Goal: Use online tool/utility: Utilize a website feature to perform a specific function

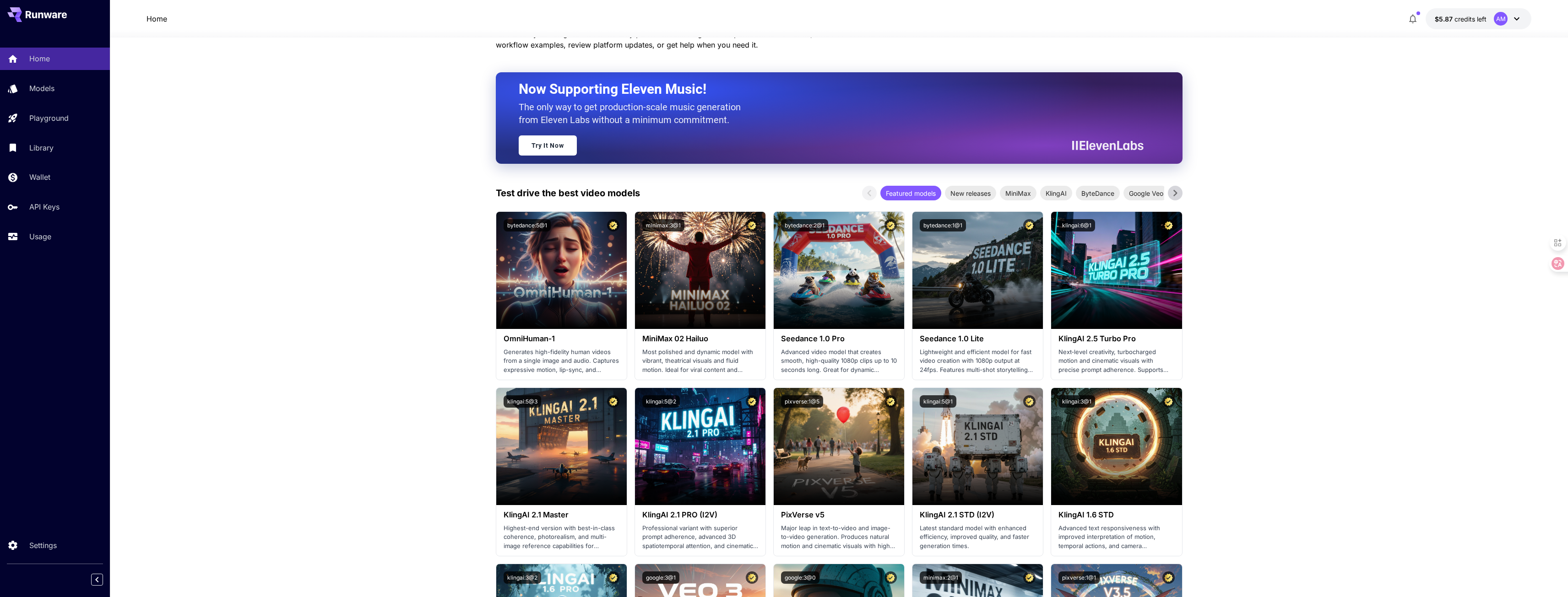
click at [1482, 20] on span "credits left" at bounding box center [1470, 19] width 32 height 8
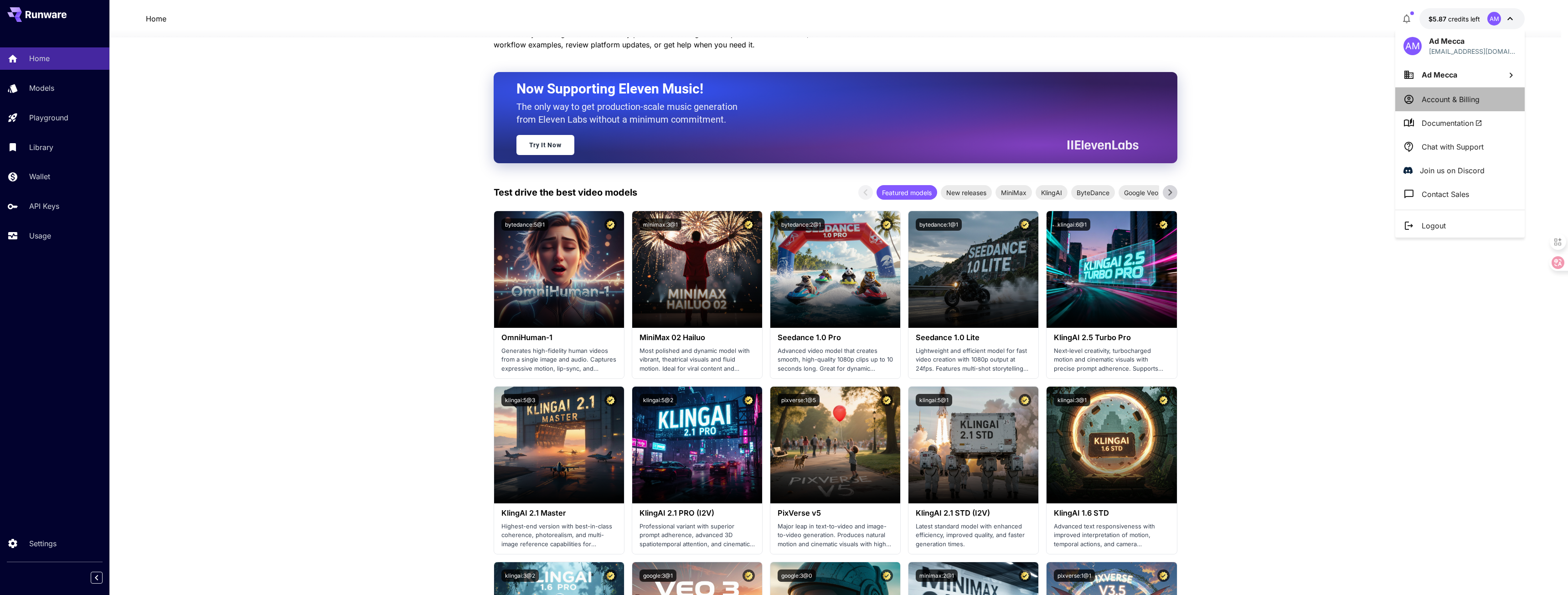
click at [1475, 99] on p "Account & Billing" at bounding box center [1451, 99] width 58 height 11
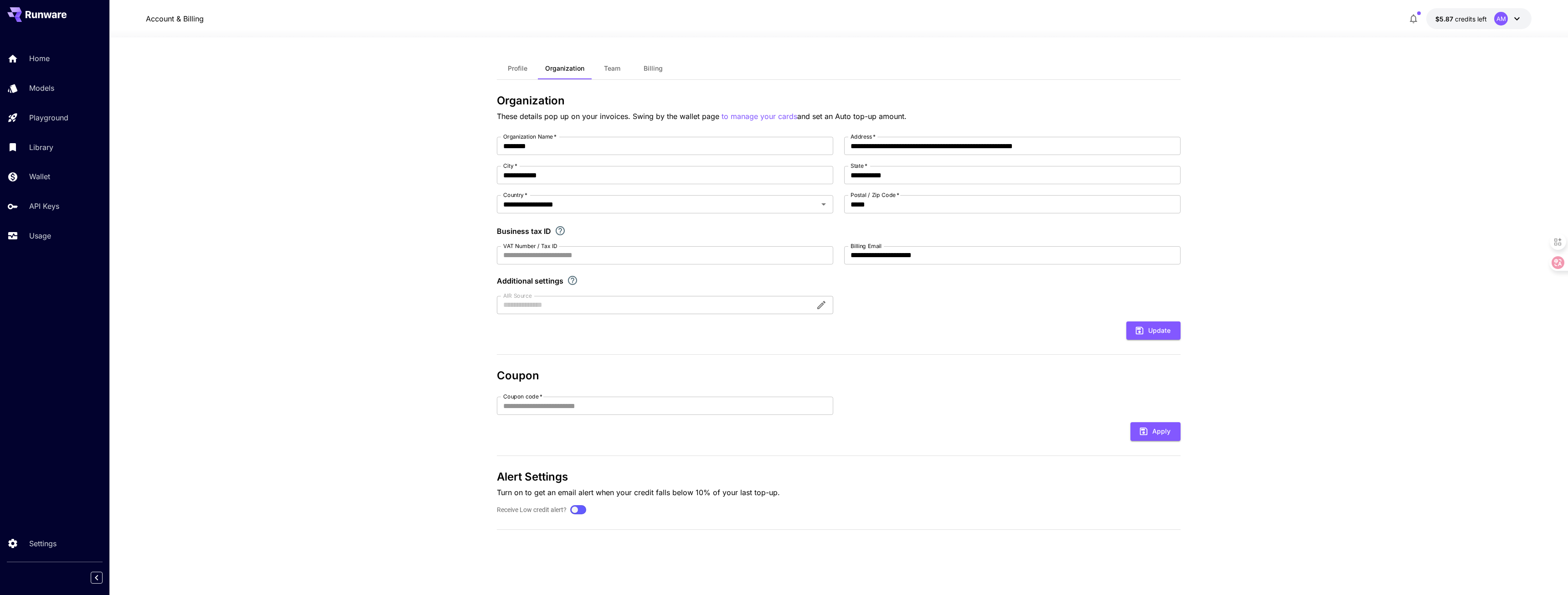
click at [1451, 15] on span "$5.87" at bounding box center [1445, 19] width 19 height 8
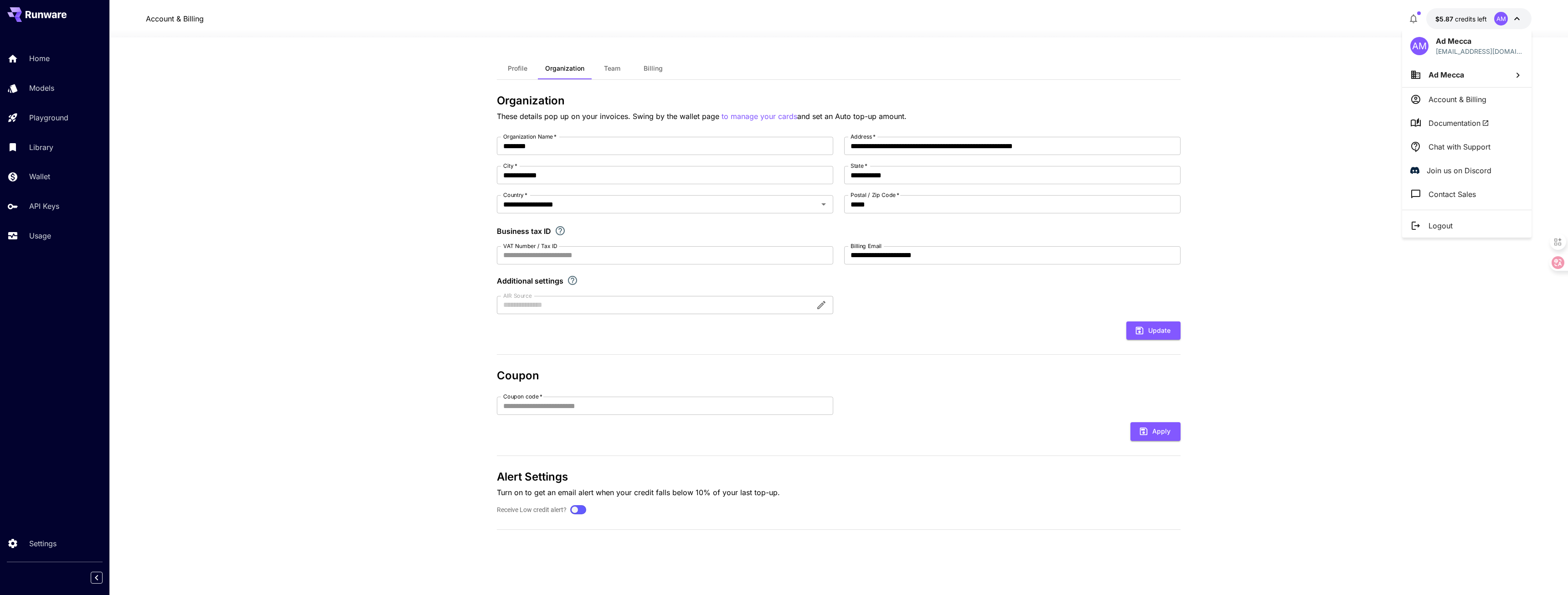
click at [1513, 18] on div at bounding box center [784, 297] width 1568 height 595
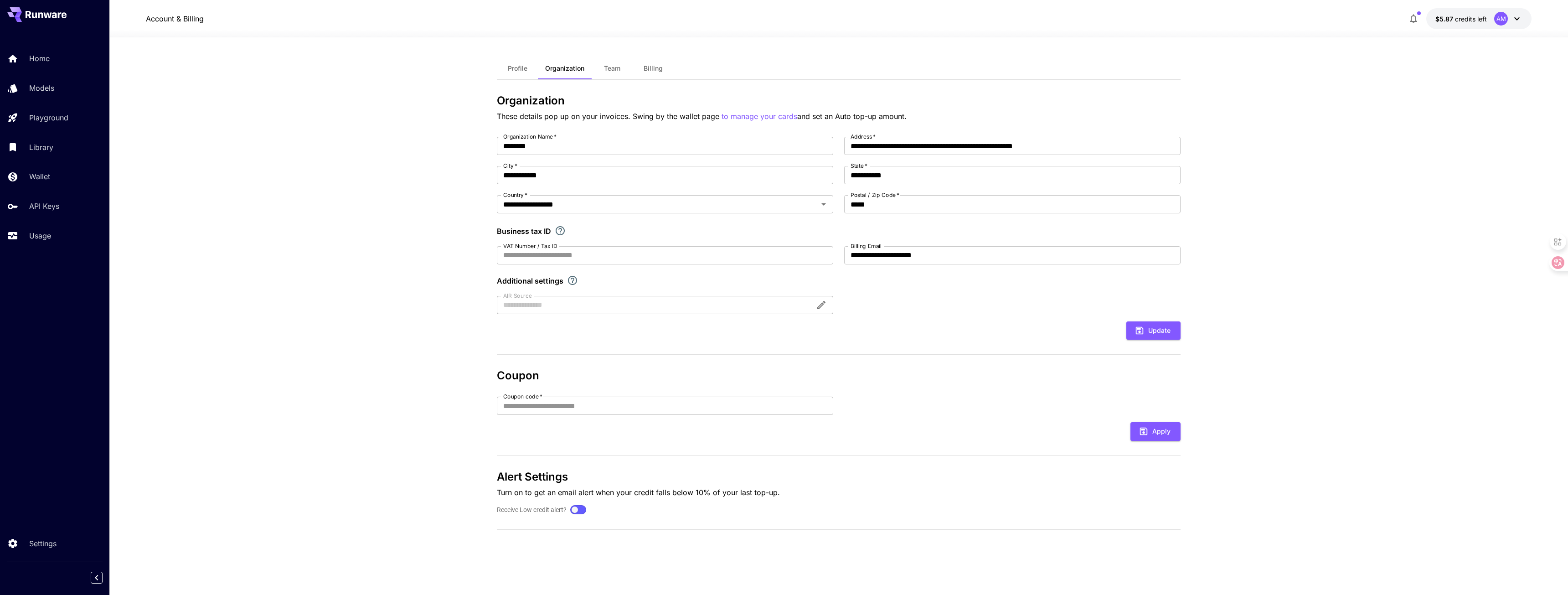
click at [1505, 19] on div "AM" at bounding box center [1501, 18] width 13 height 13
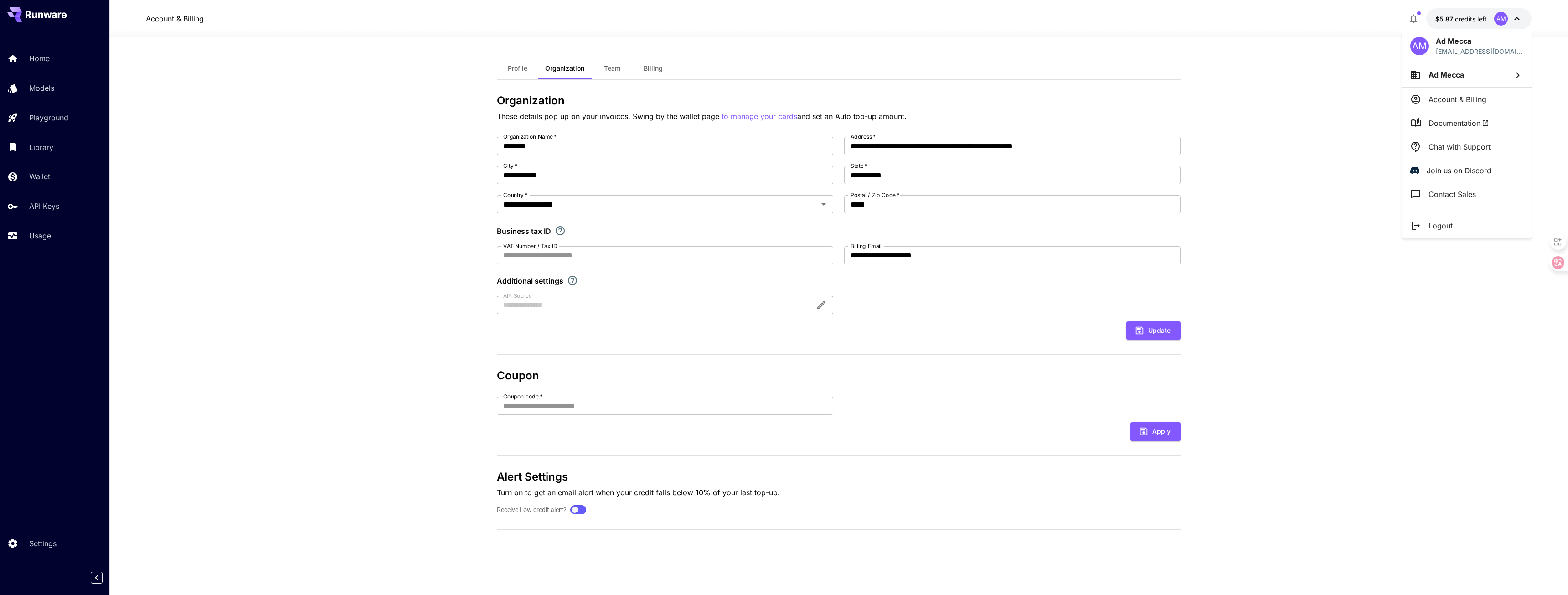
drag, startPoint x: 1307, startPoint y: 52, endPoint x: 1298, endPoint y: 55, distance: 9.5
click at [1307, 52] on div at bounding box center [784, 297] width 1568 height 595
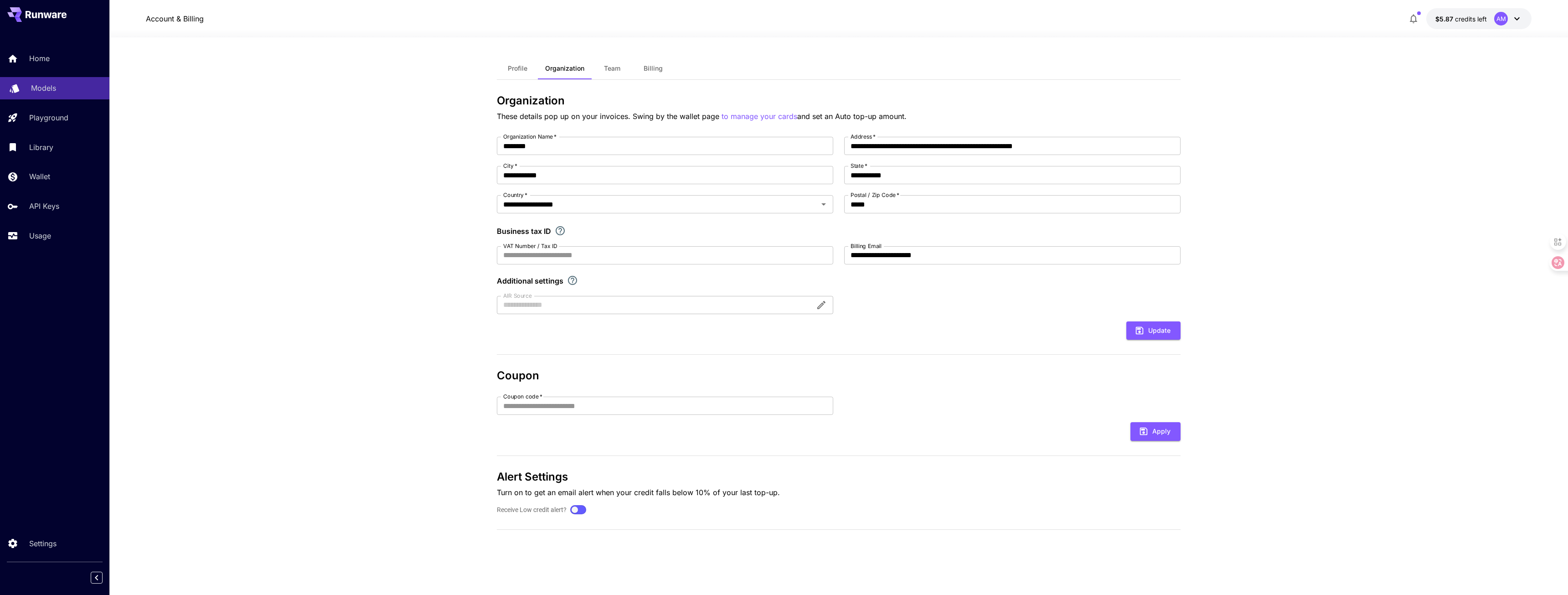
click at [81, 88] on div "Models" at bounding box center [66, 88] width 71 height 11
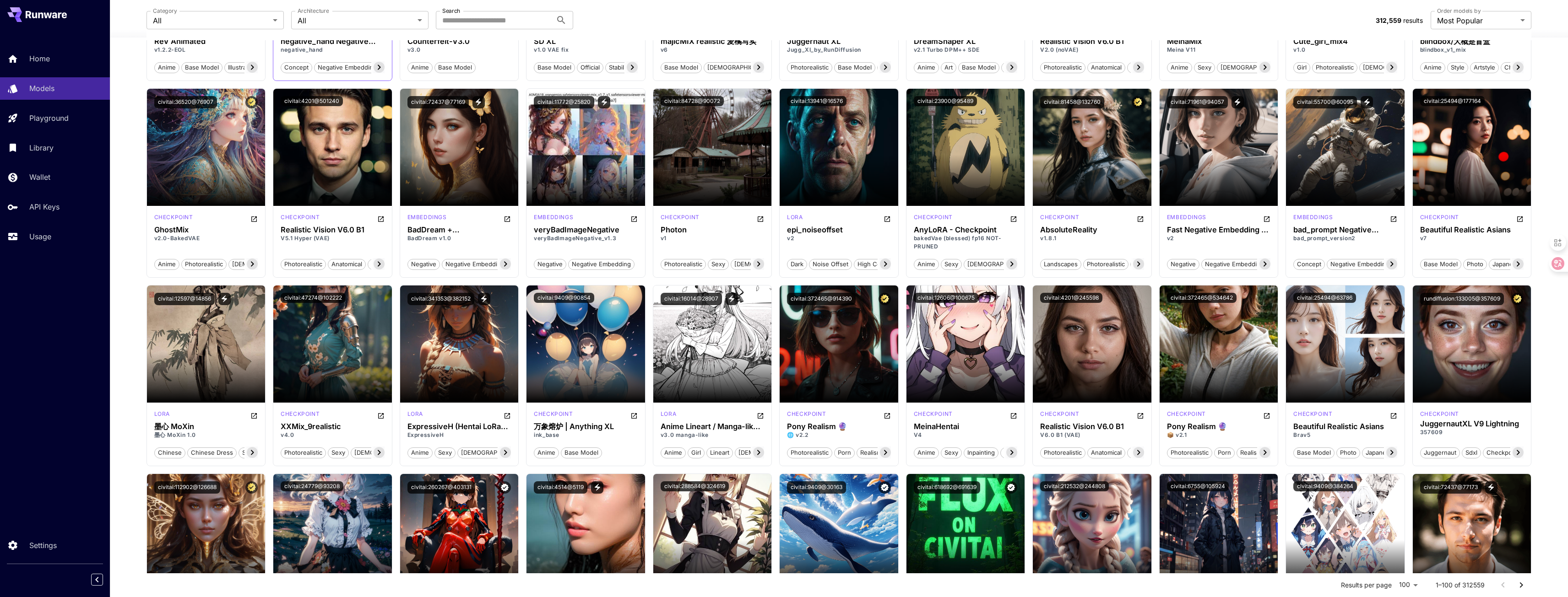
scroll to position [915, 0]
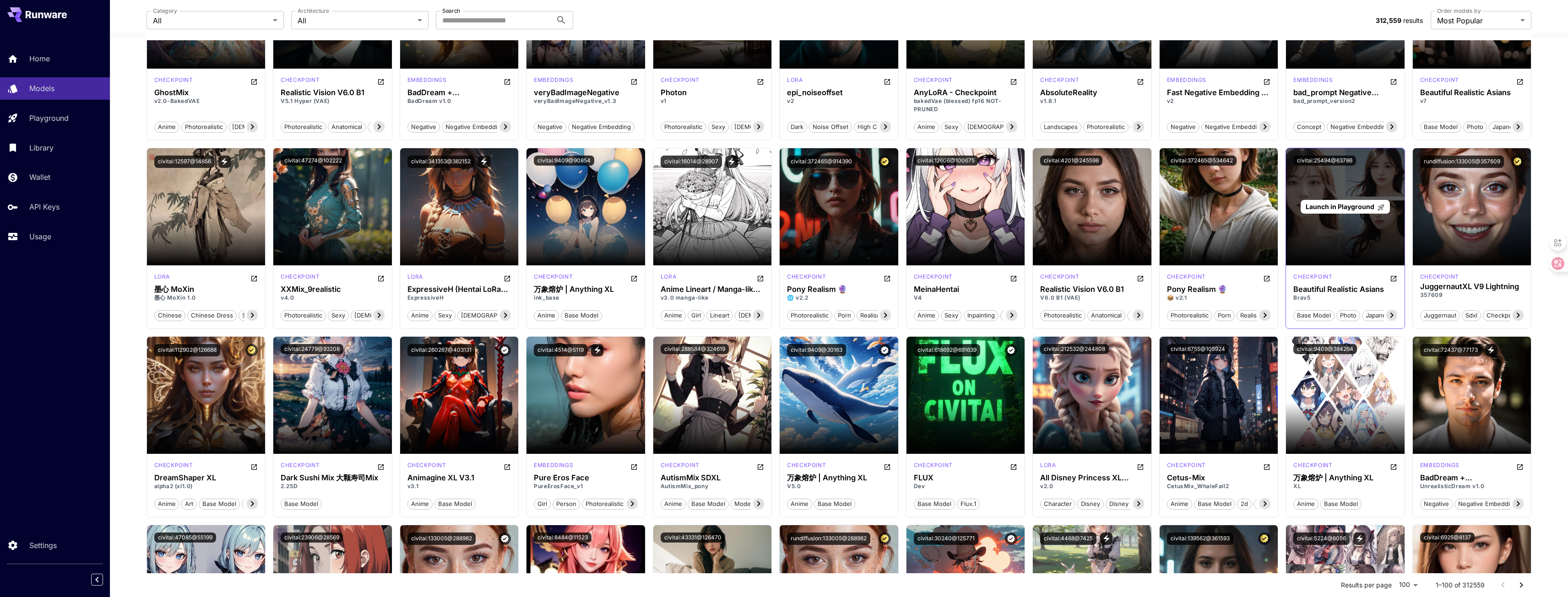
click at [1356, 249] on div "Launch in Playground" at bounding box center [1345, 207] width 119 height 117
click at [1339, 207] on span "Launch in Playground" at bounding box center [1340, 207] width 68 height 8
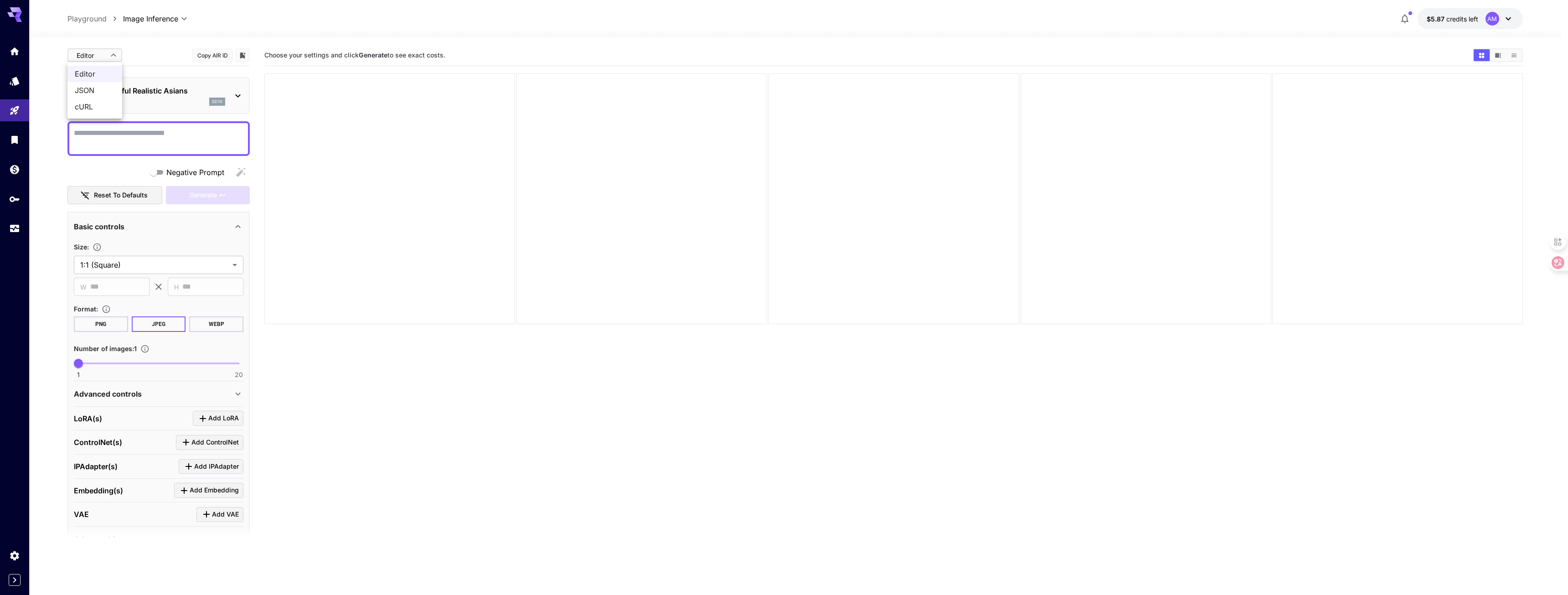
click at [102, 58] on body "**********" at bounding box center [784, 334] width 1568 height 667
click at [89, 20] on div at bounding box center [784, 297] width 1568 height 595
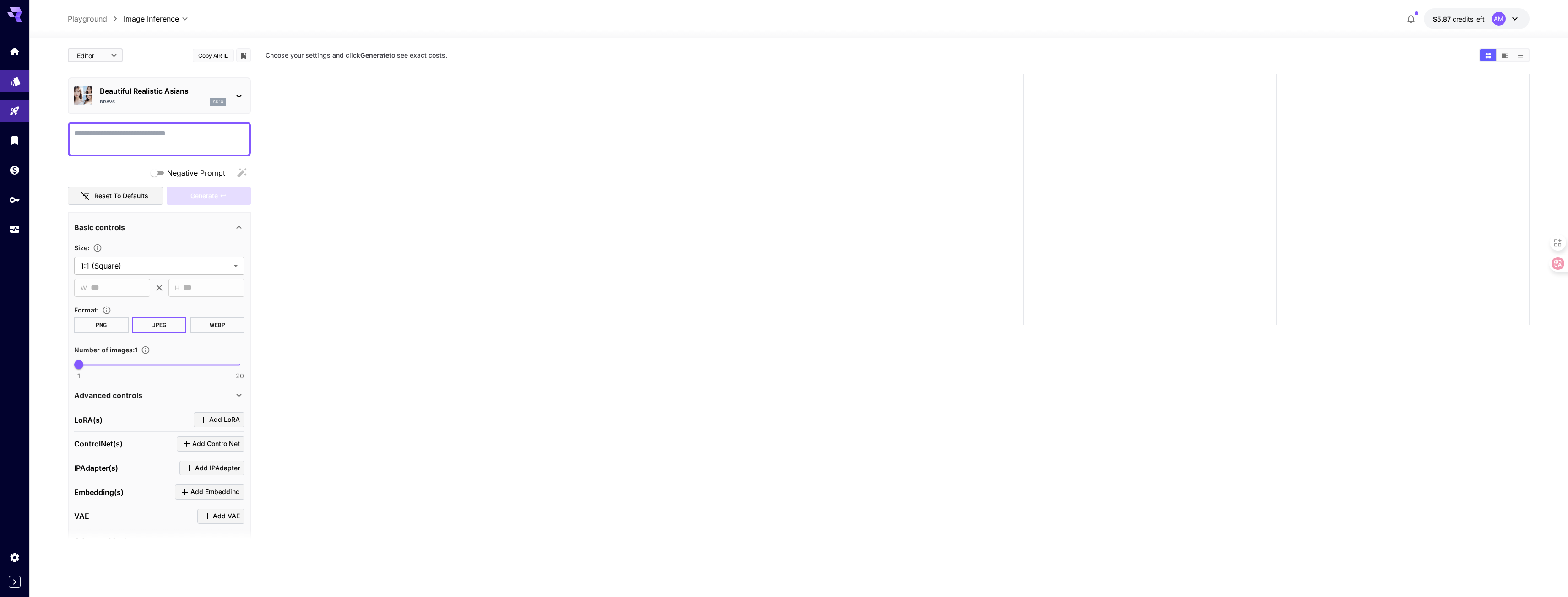
click at [21, 90] on link at bounding box center [15, 81] width 29 height 23
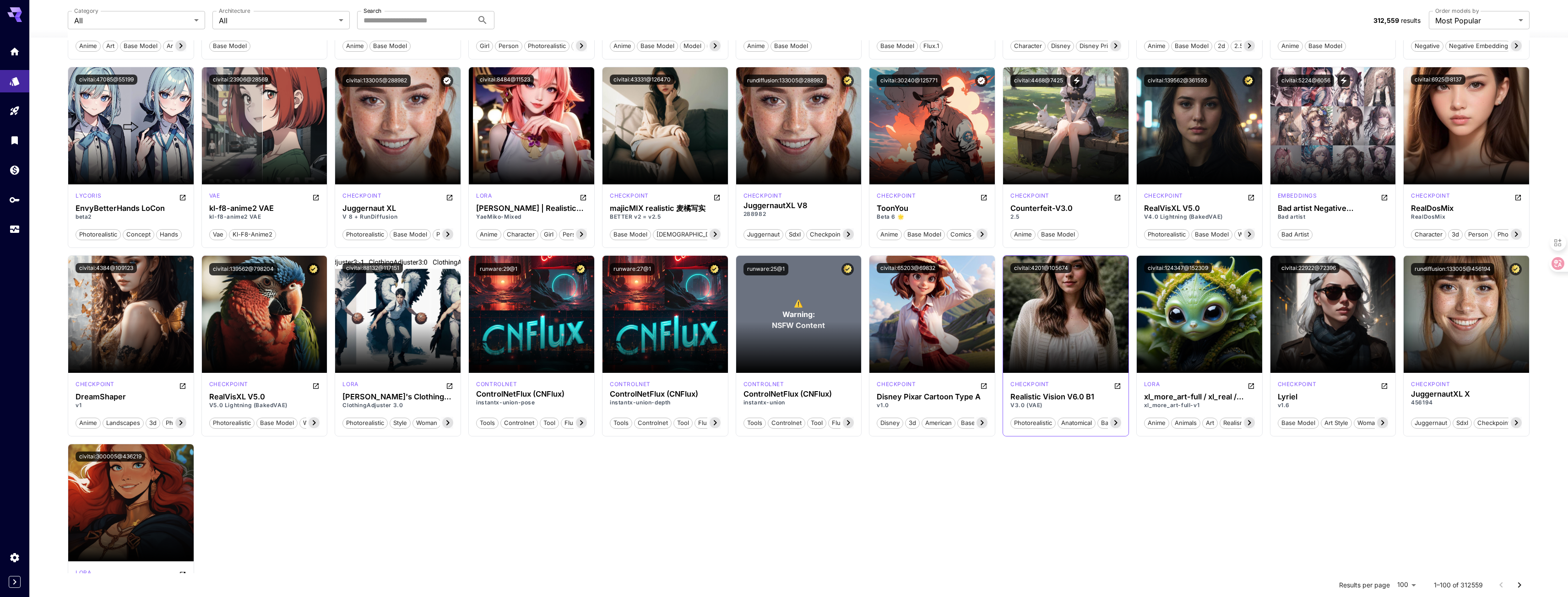
scroll to position [1465, 0]
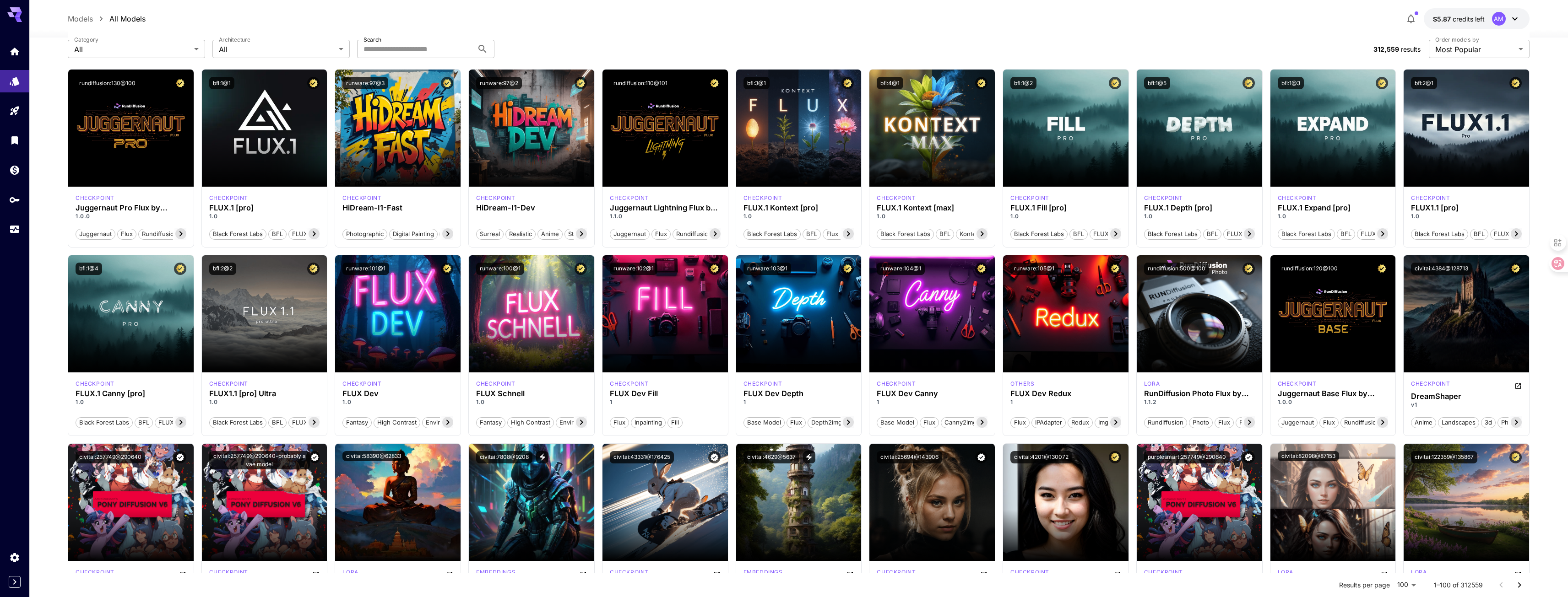
scroll to position [0, 0]
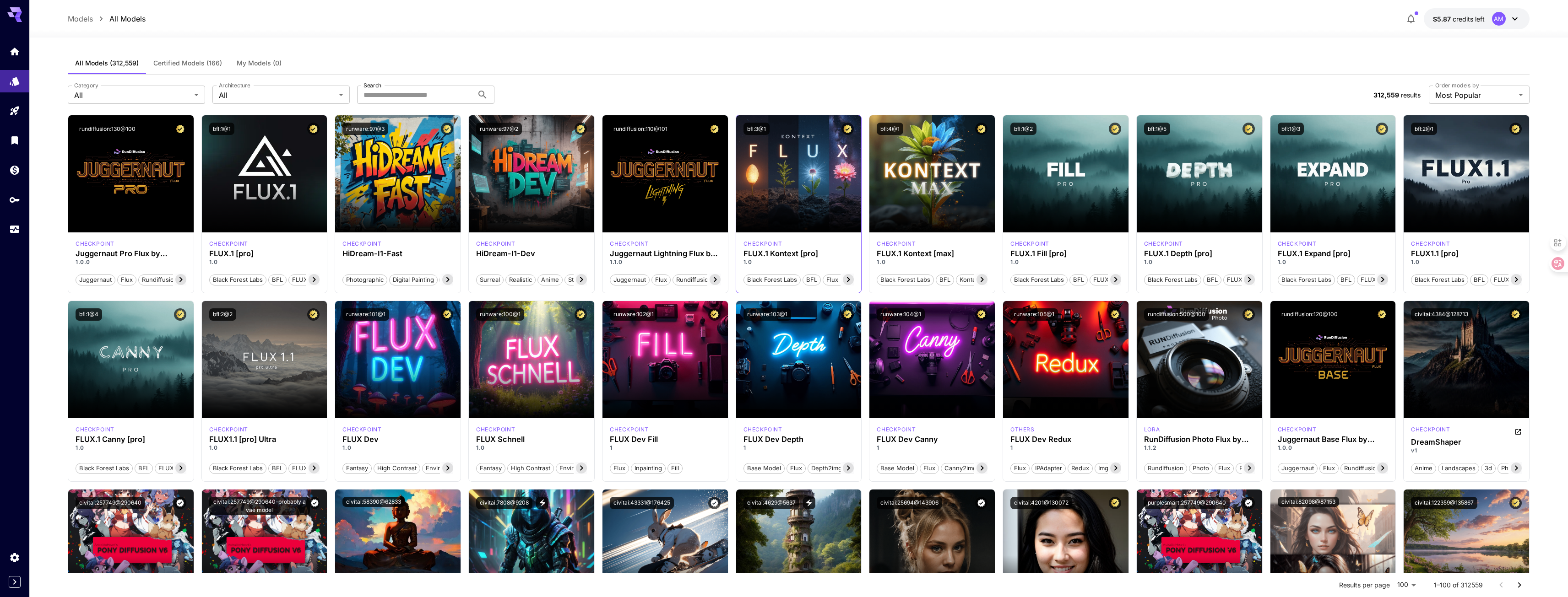
drag, startPoint x: 861, startPoint y: 453, endPoint x: 854, endPoint y: 278, distance: 175.1
drag, startPoint x: 854, startPoint y: 278, endPoint x: 819, endPoint y: 213, distance: 73.8
click at [819, 213] on div "Launch in Playground" at bounding box center [798, 174] width 125 height 117
click at [814, 226] on div "Launch in Playground" at bounding box center [798, 174] width 125 height 117
click at [809, 281] on span "BFL" at bounding box center [811, 280] width 17 height 9
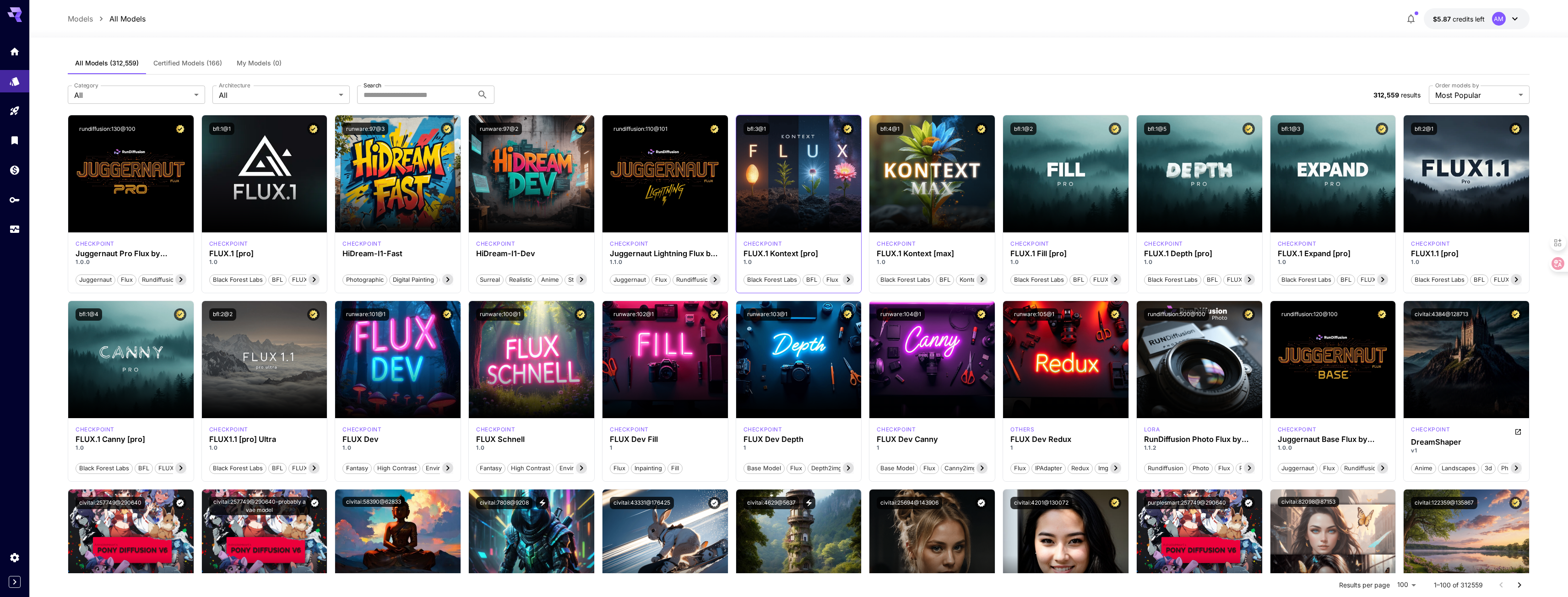
click at [850, 282] on icon at bounding box center [848, 280] width 11 height 11
click at [850, 282] on span "Flux Kontext Pro" at bounding box center [827, 280] width 53 height 9
click at [806, 202] on div "Launch in Playground" at bounding box center [798, 174] width 125 height 117
click at [808, 172] on span "Launch in Playground" at bounding box center [793, 174] width 68 height 8
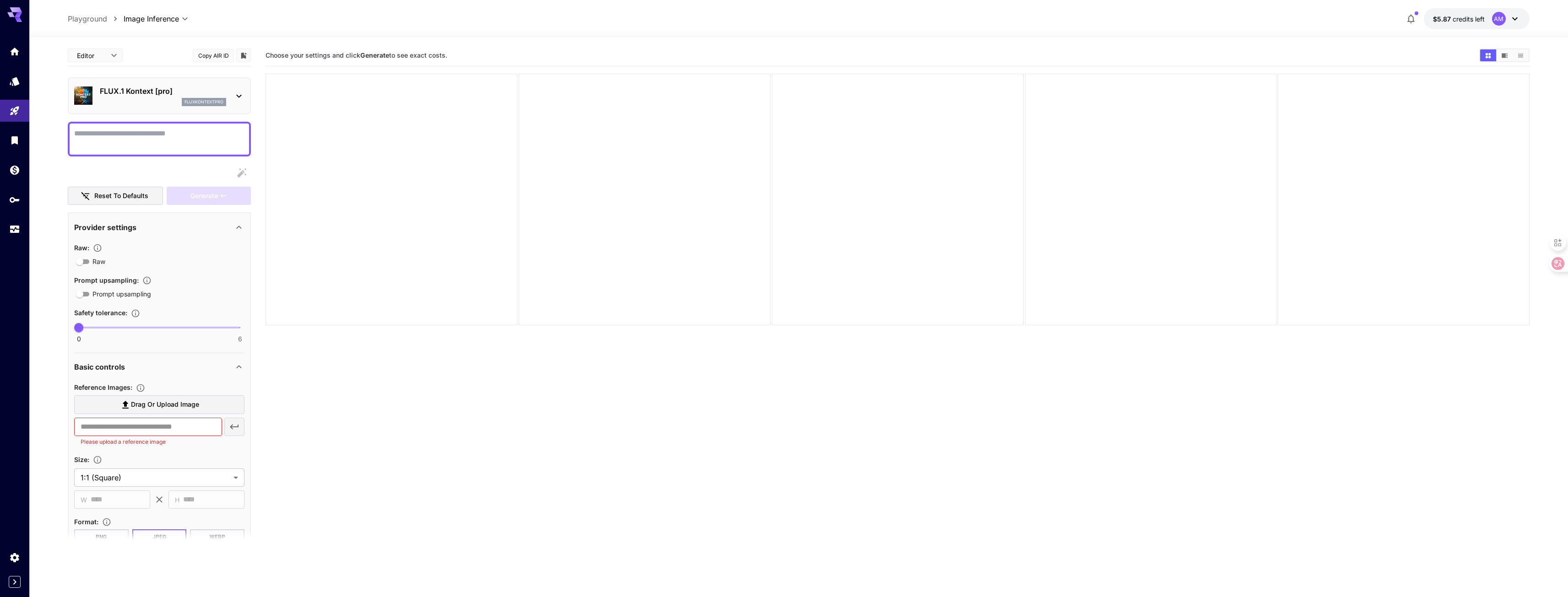
click at [243, 99] on icon at bounding box center [239, 96] width 11 height 11
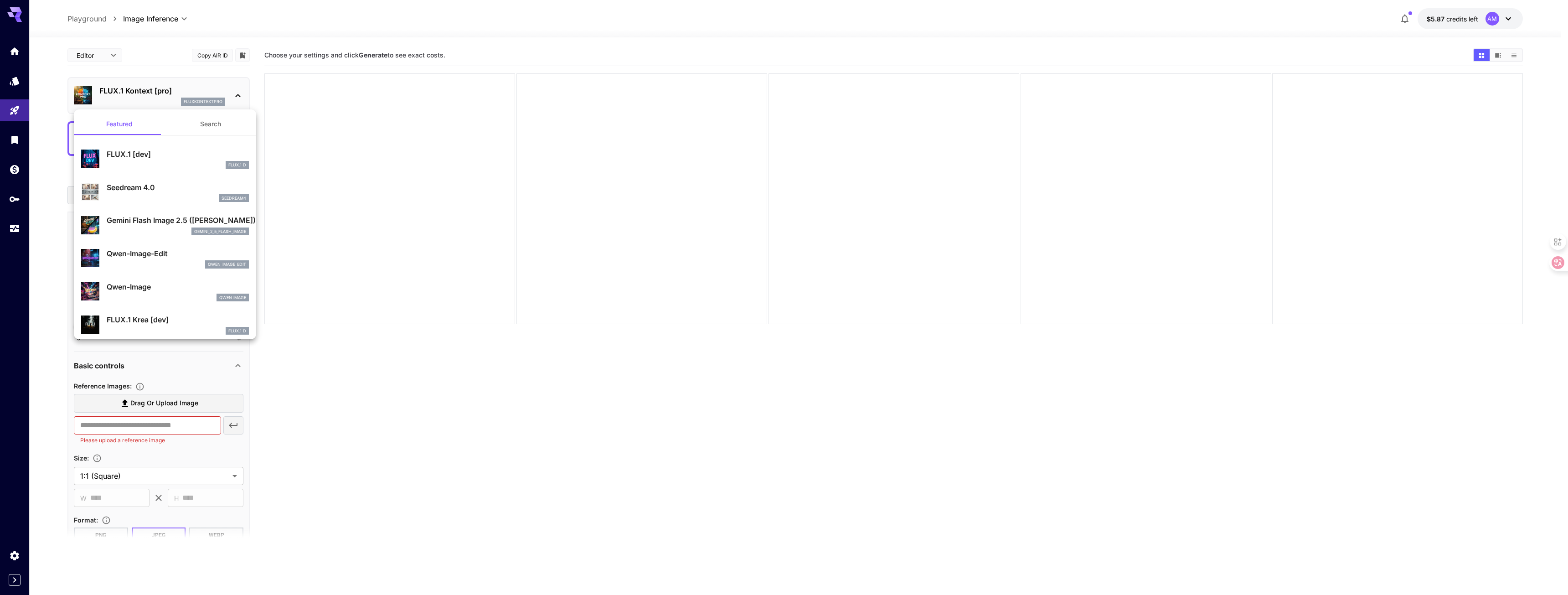
click at [242, 99] on div at bounding box center [784, 297] width 1568 height 595
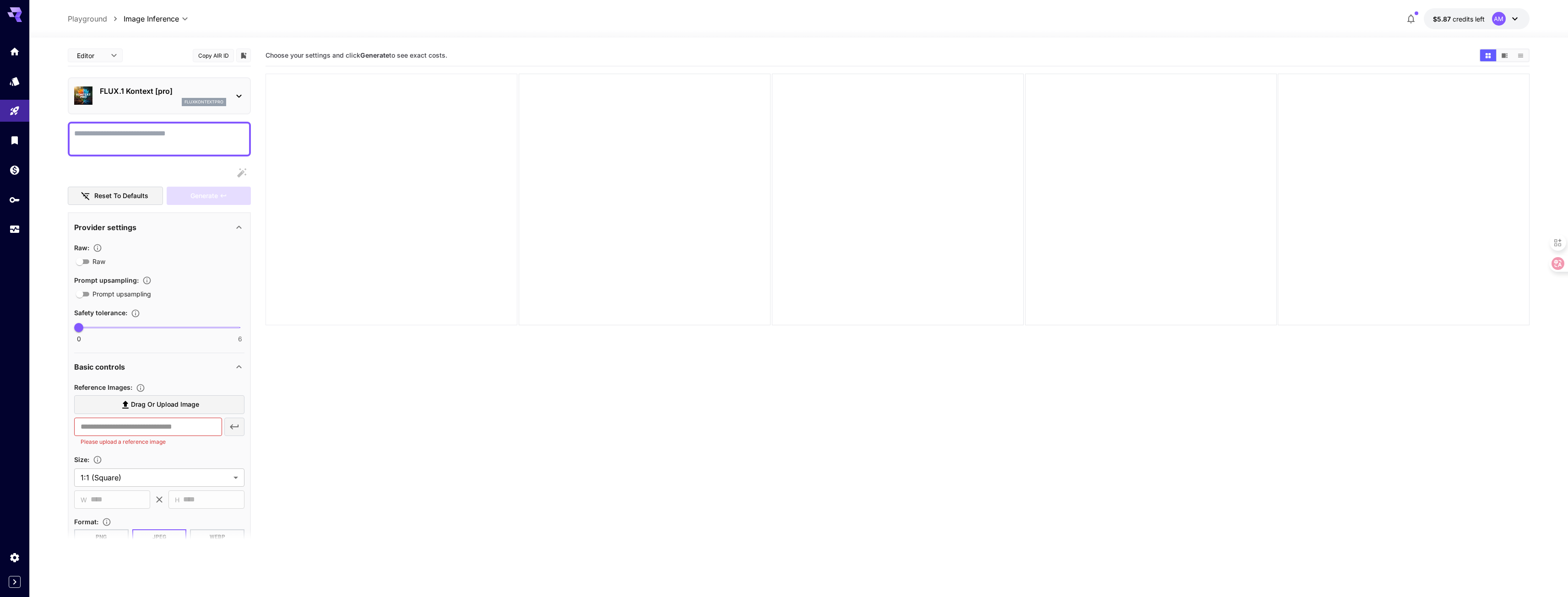
click at [412, 119] on div at bounding box center [391, 200] width 252 height 252
drag, startPoint x: 622, startPoint y: 192, endPoint x: 636, endPoint y: 192, distance: 14.0
click at [636, 192] on div at bounding box center [644, 200] width 252 height 252
click at [21, 51] on link at bounding box center [15, 51] width 29 height 23
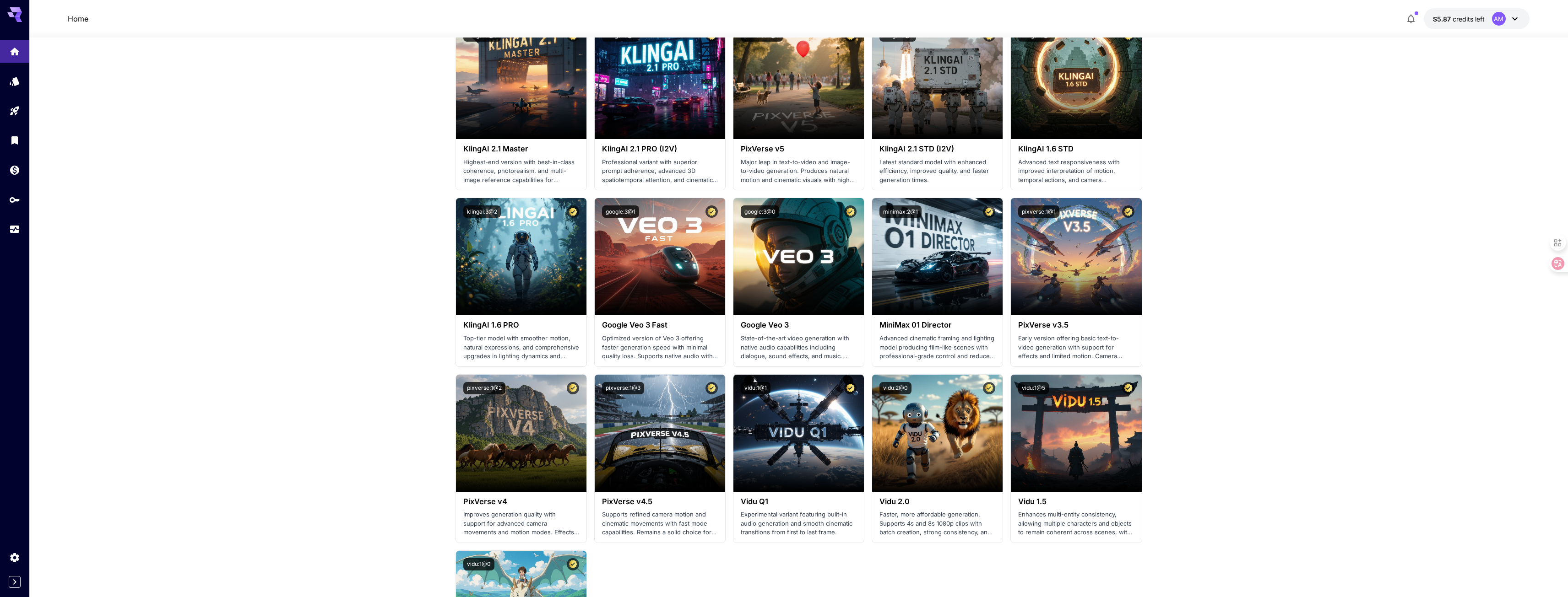
scroll to position [549, 0]
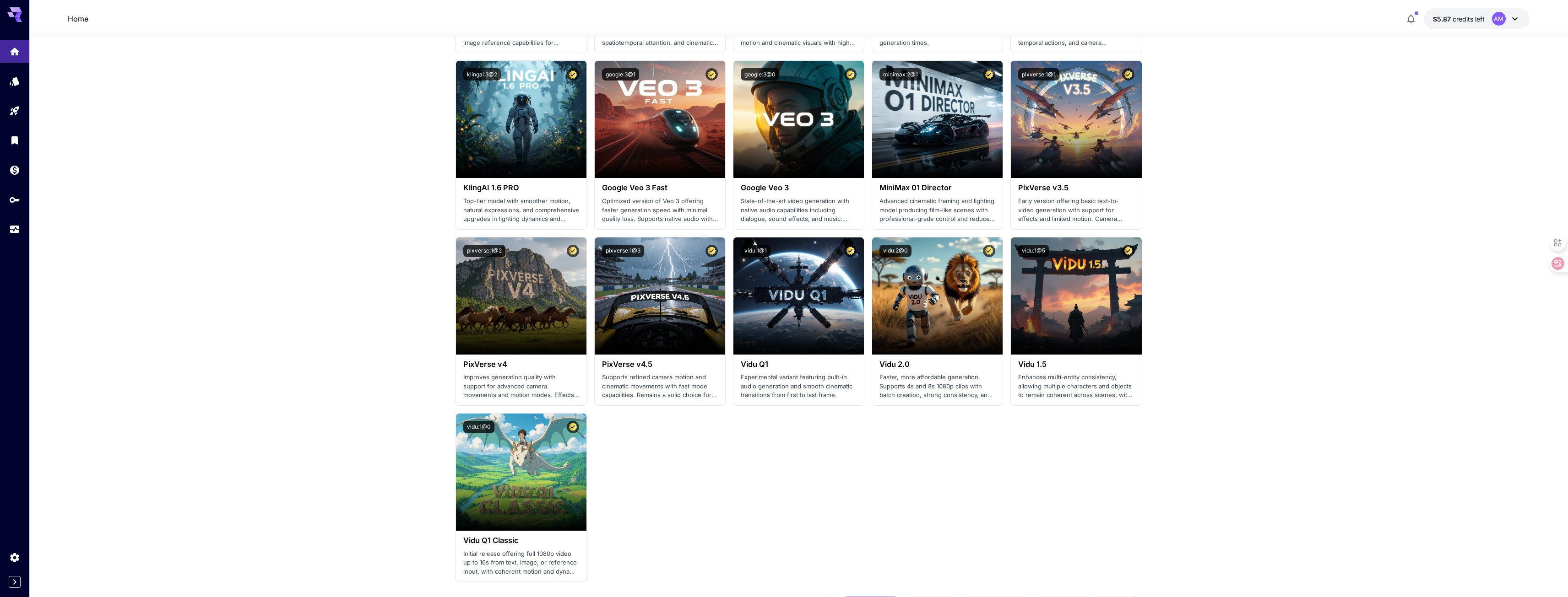
drag, startPoint x: 1477, startPoint y: 427, endPoint x: 1467, endPoint y: 420, distance: 12.2
